Goal: Navigation & Orientation: Find specific page/section

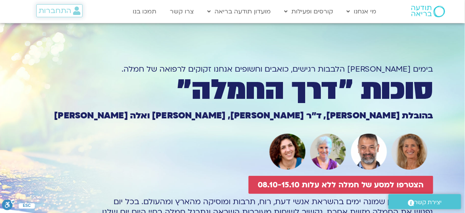
click at [64, 11] on span "התחברות" at bounding box center [55, 11] width 33 height 8
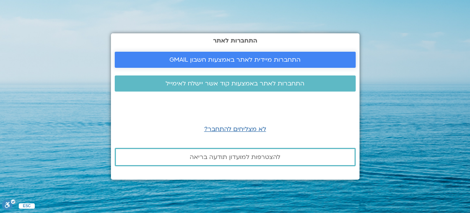
click at [236, 64] on link "התחברות מיידית לאתר באמצעות חשבון GMAIL" at bounding box center [235, 60] width 241 height 16
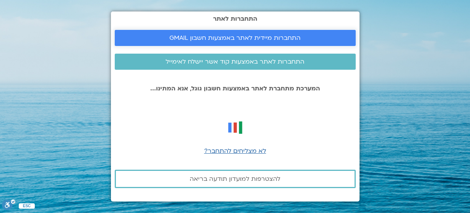
click at [236, 41] on span "התחברות מיידית לאתר באמצעות חשבון GMAIL" at bounding box center [234, 37] width 131 height 7
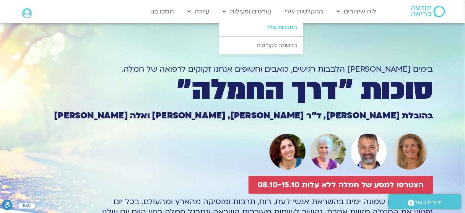
click at [255, 28] on link "התכניות שלי" at bounding box center [261, 28] width 84 height 18
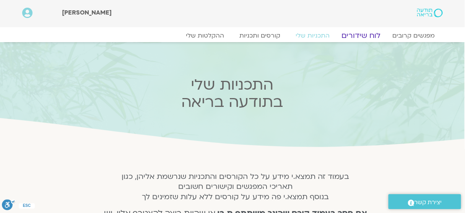
click at [365, 34] on link "לוח שידורים" at bounding box center [361, 35] width 57 height 9
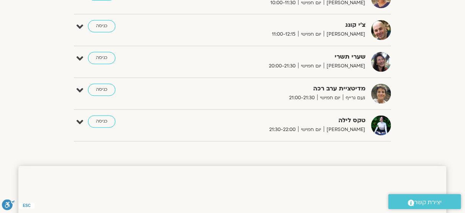
scroll to position [336, 0]
